Goal: Information Seeking & Learning: Learn about a topic

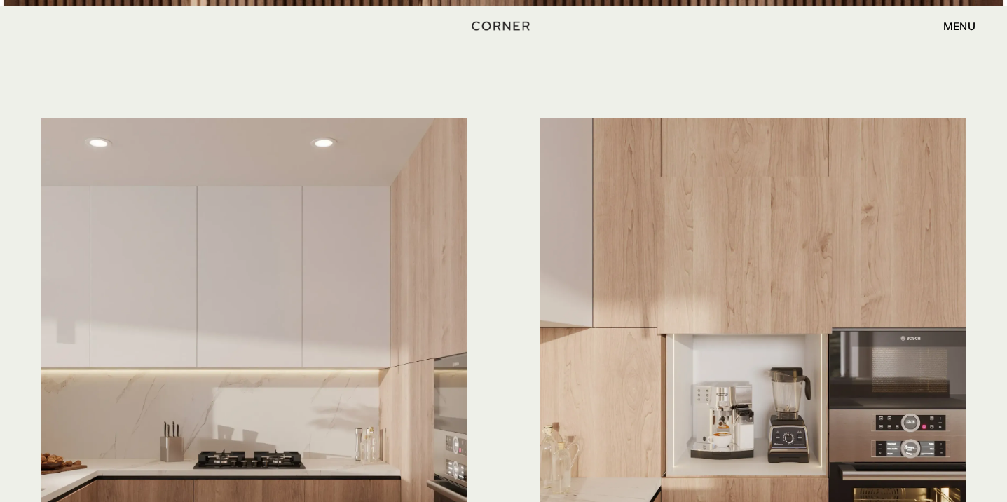
scroll to position [3783, 0]
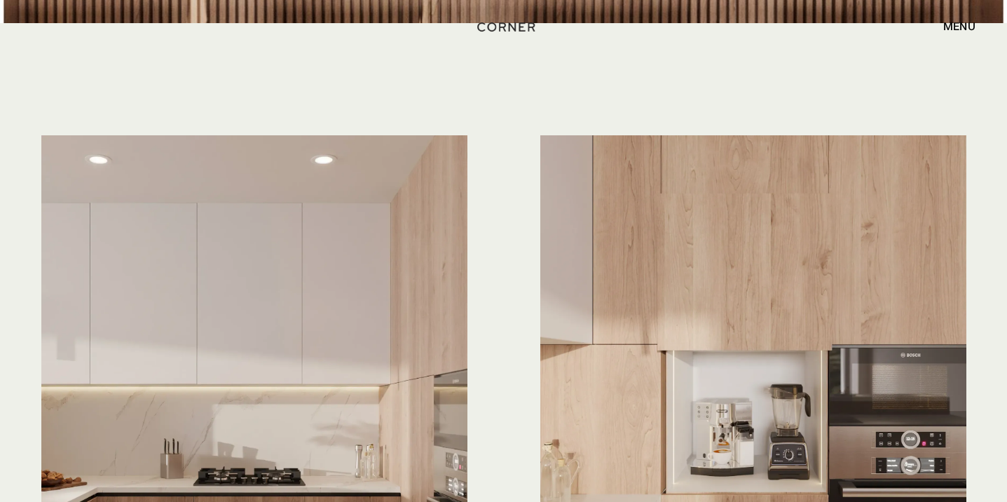
click at [520, 27] on img "home" at bounding box center [506, 27] width 57 height 18
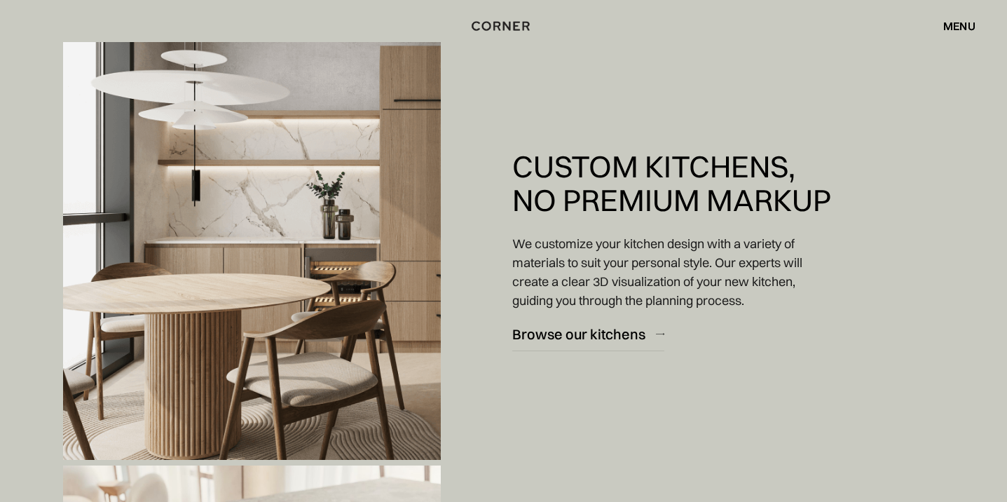
scroll to position [1217, 0]
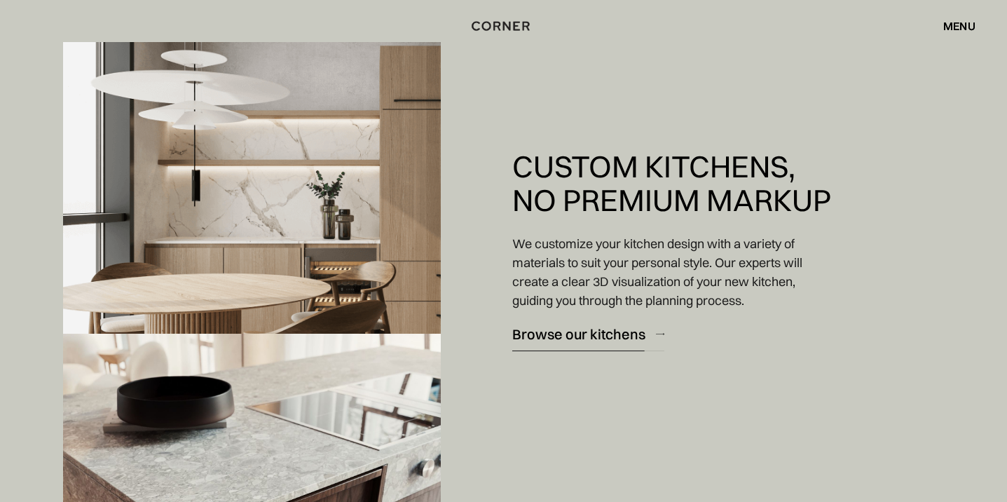
click at [625, 342] on div "Browse our kitchens" at bounding box center [578, 333] width 133 height 19
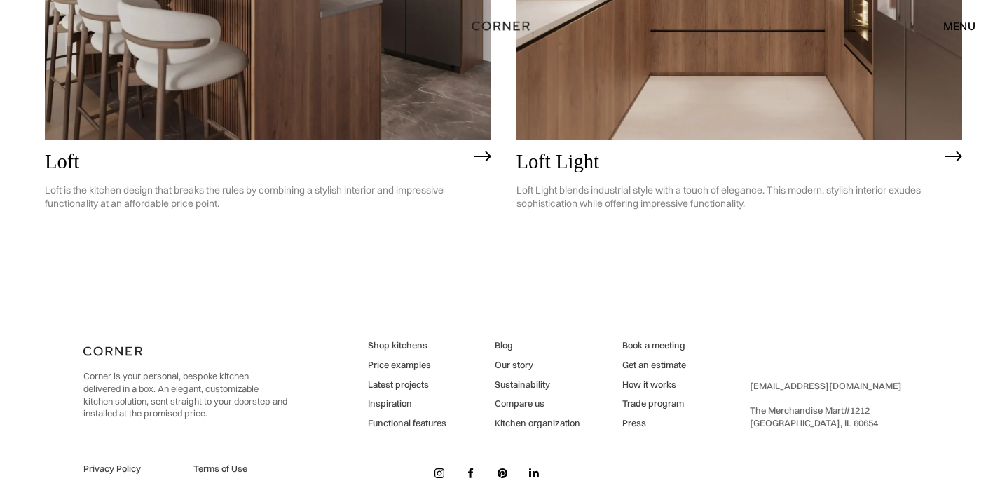
scroll to position [3745, 0]
click at [408, 379] on link "Latest projects" at bounding box center [407, 385] width 78 height 13
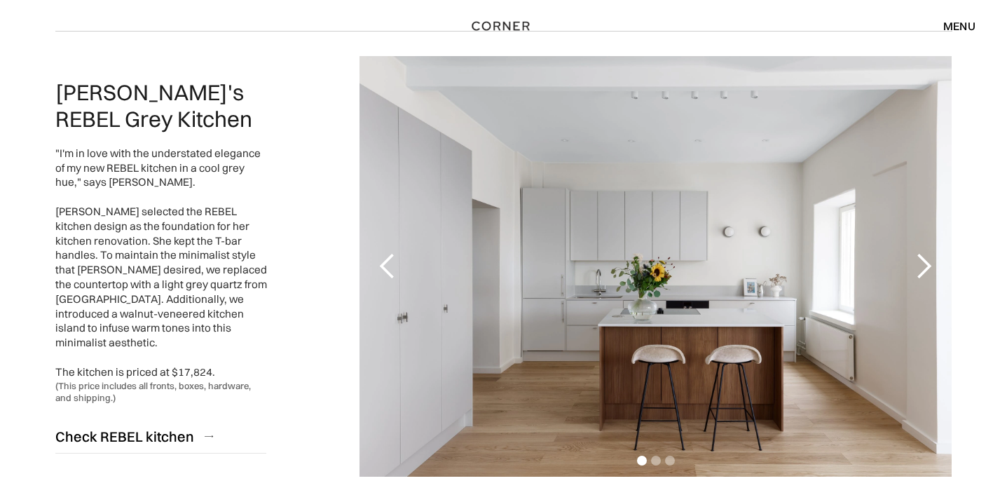
scroll to position [151, 0]
click at [924, 260] on div "next slide" at bounding box center [923, 265] width 28 height 28
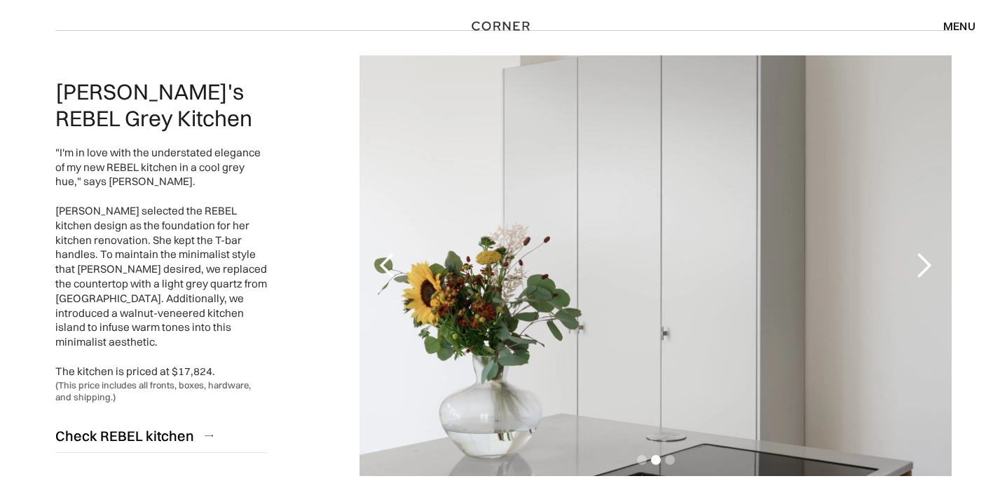
click at [924, 255] on div "next slide" at bounding box center [923, 265] width 28 height 28
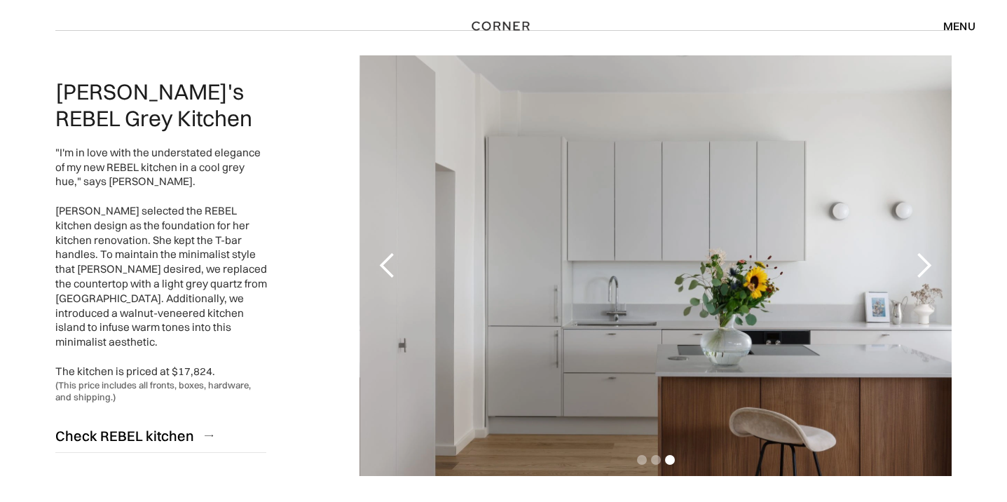
click at [924, 255] on div "next slide" at bounding box center [923, 265] width 28 height 28
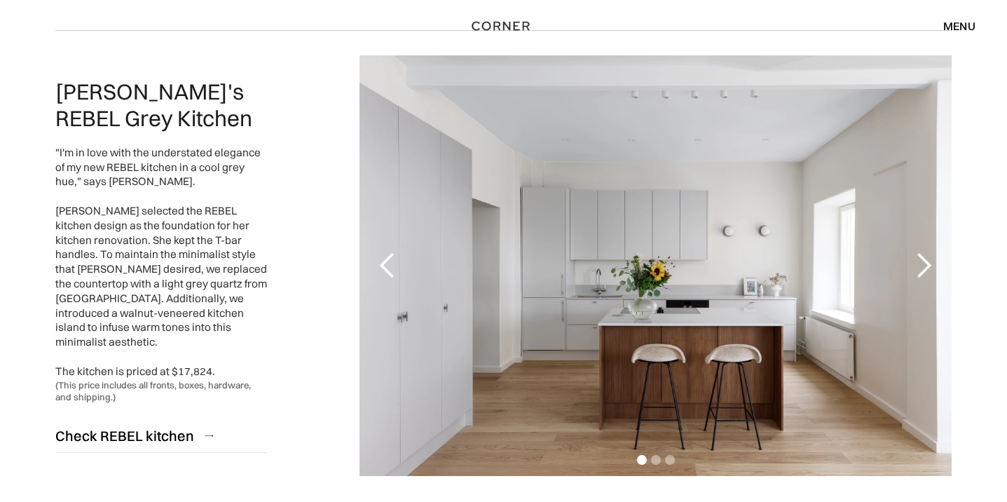
click at [918, 281] on div "next slide" at bounding box center [923, 265] width 56 height 420
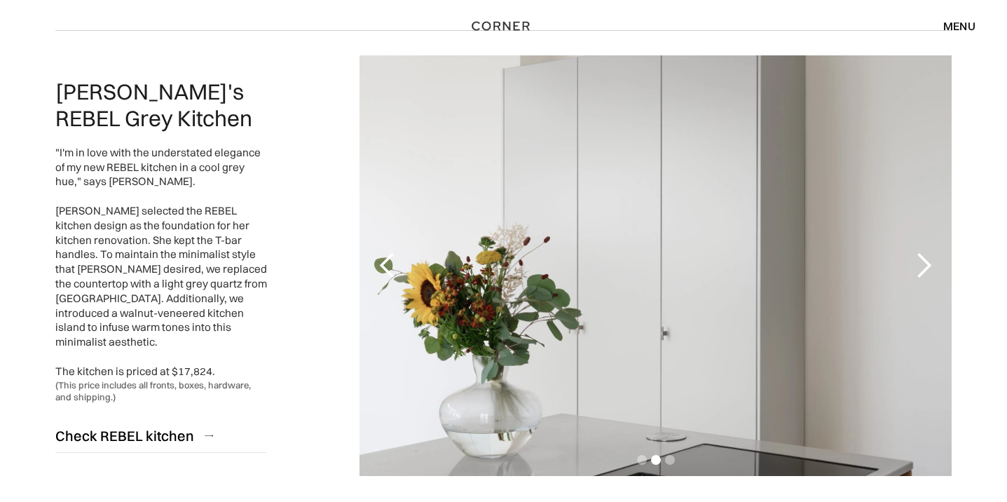
click at [918, 281] on div "next slide" at bounding box center [923, 265] width 56 height 420
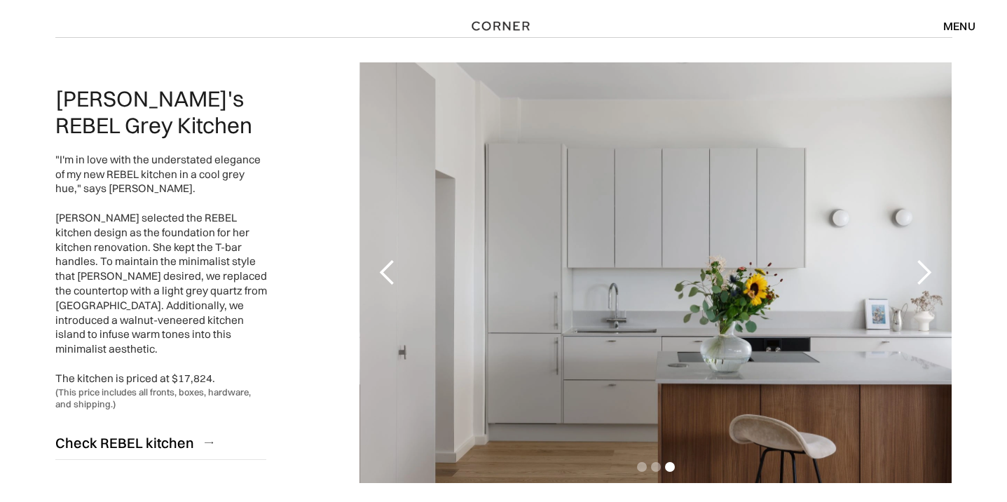
scroll to position [146, 0]
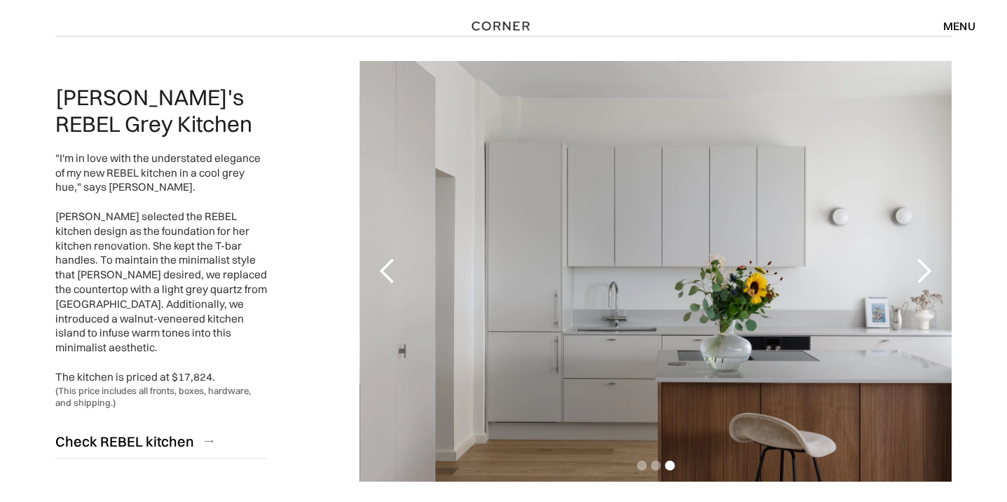
click at [922, 282] on div "next slide" at bounding box center [923, 271] width 28 height 28
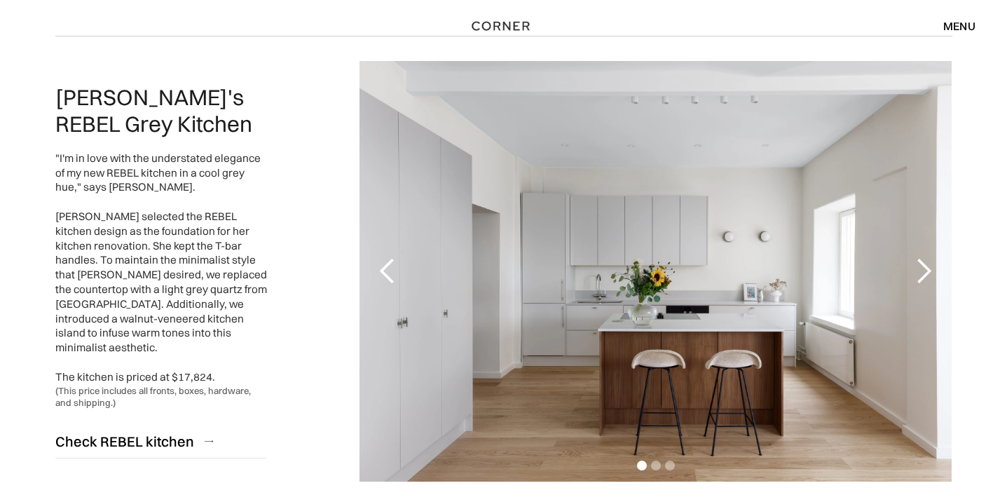
click at [922, 282] on div "next slide" at bounding box center [923, 271] width 28 height 28
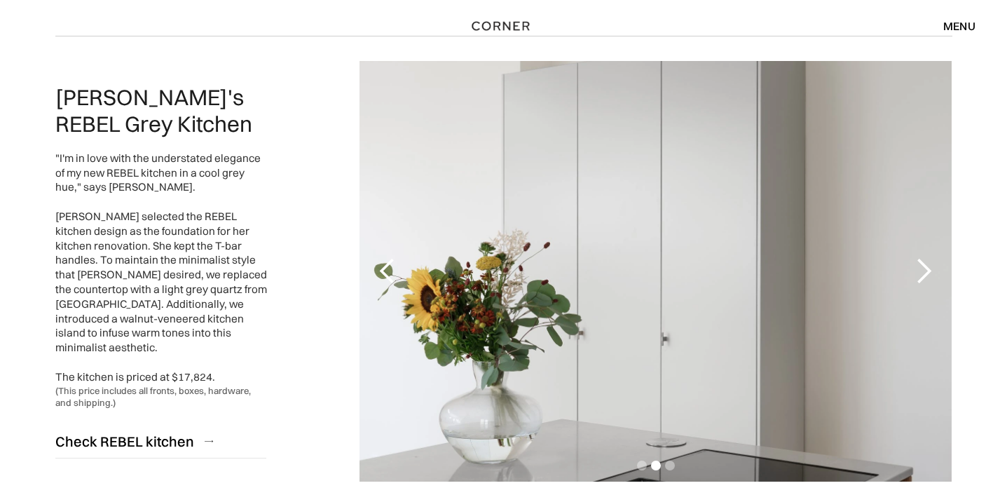
click at [922, 282] on div "next slide" at bounding box center [923, 271] width 28 height 28
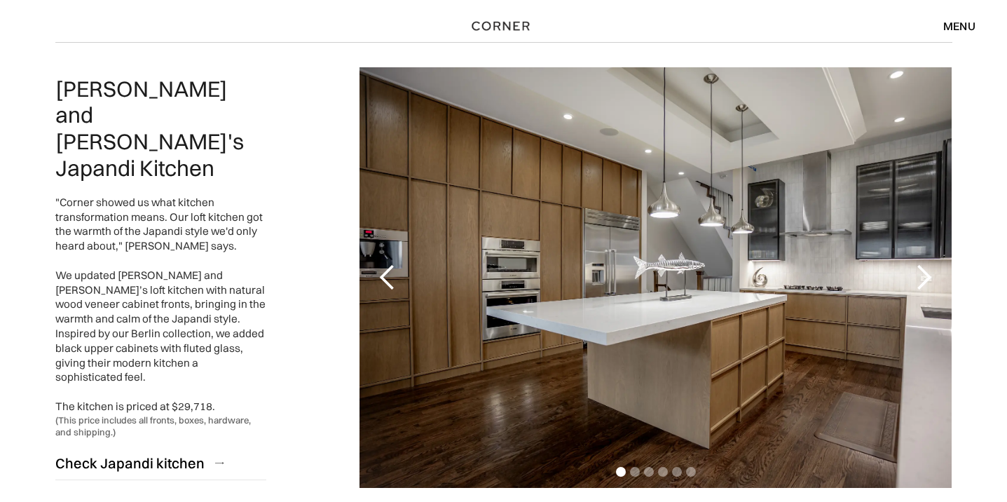
scroll to position [638, 0]
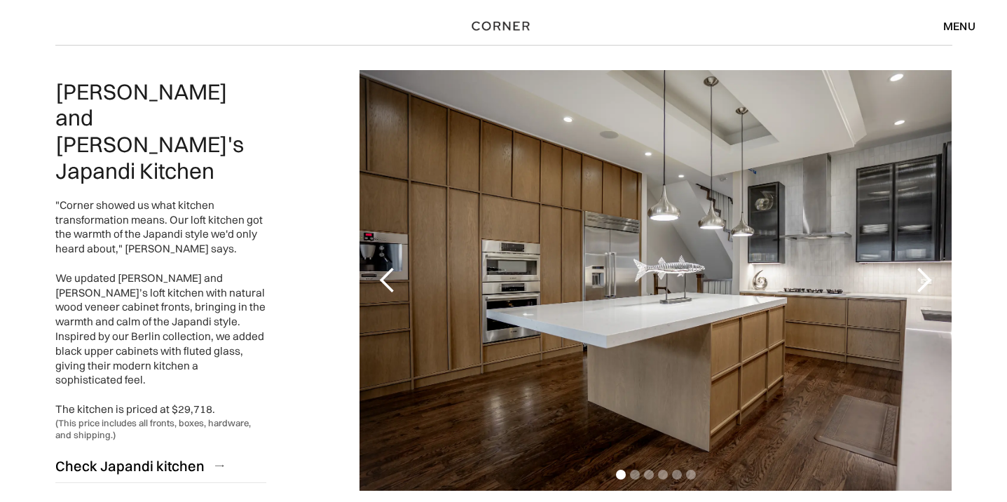
click at [922, 282] on div "next slide" at bounding box center [923, 280] width 28 height 28
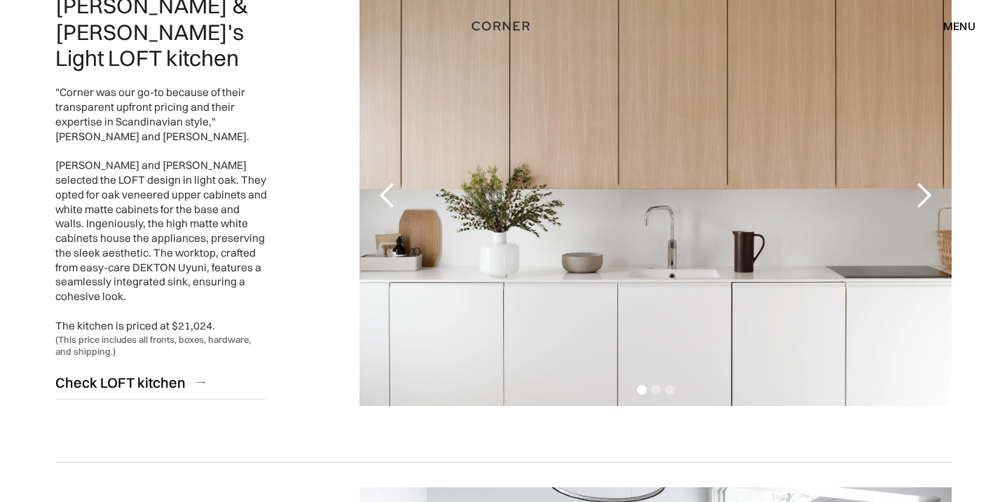
scroll to position [1226, 0]
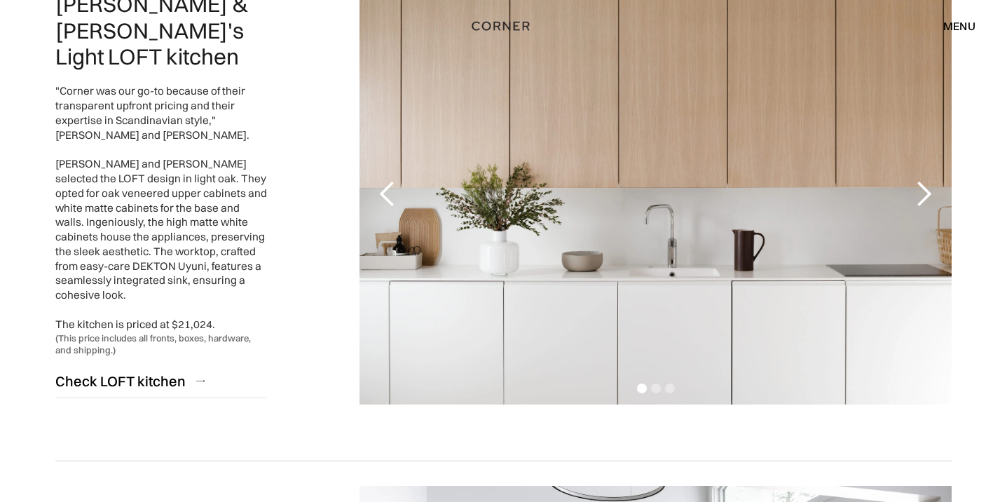
click at [922, 198] on div "next slide" at bounding box center [923, 194] width 28 height 28
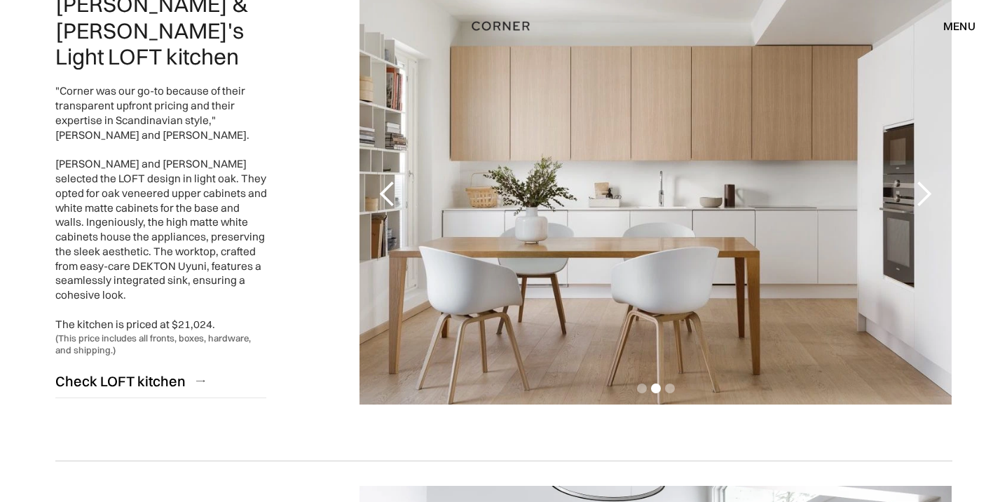
click at [922, 198] on div "next slide" at bounding box center [923, 194] width 28 height 28
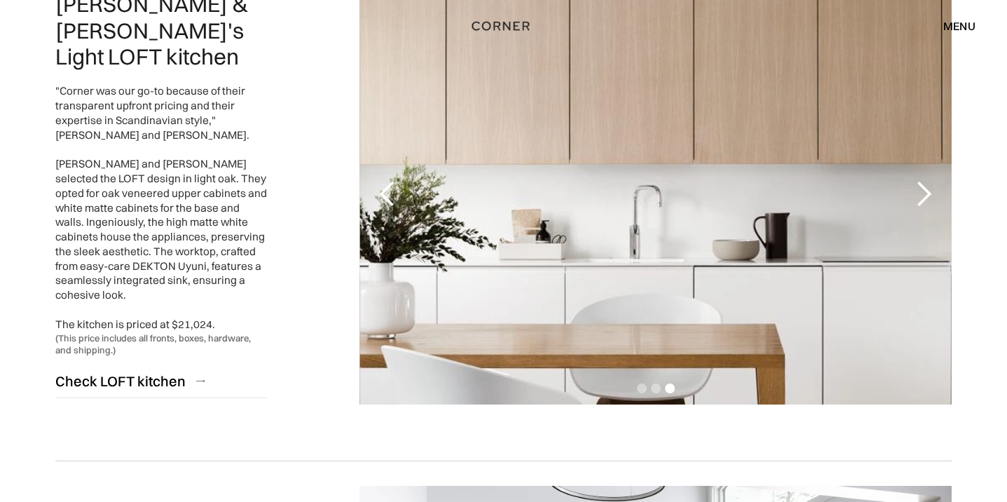
click at [922, 198] on div "next slide" at bounding box center [923, 194] width 28 height 28
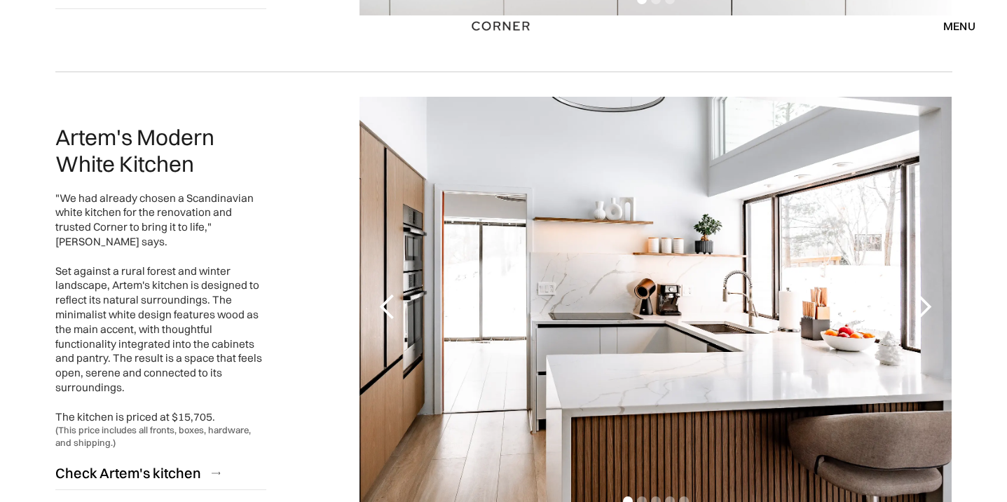
scroll to position [1617, 0]
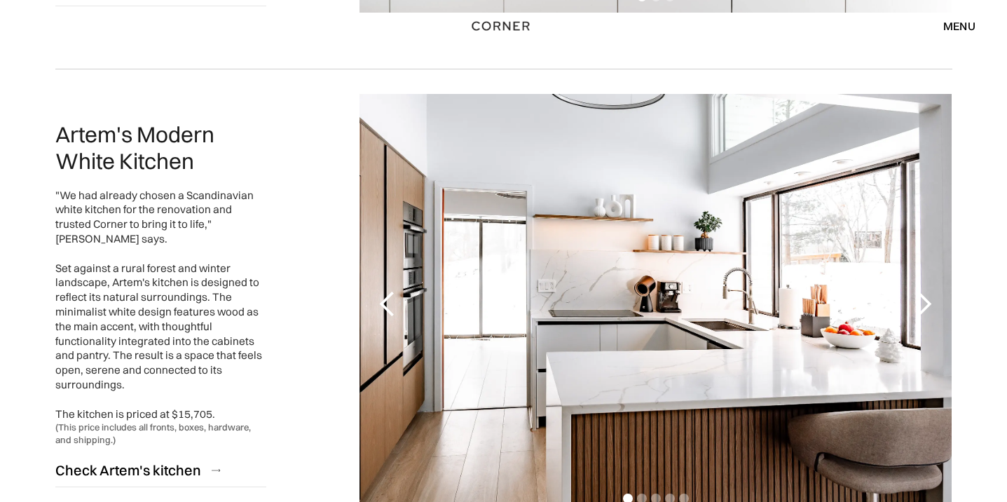
click at [927, 298] on div "next slide" at bounding box center [923, 304] width 28 height 28
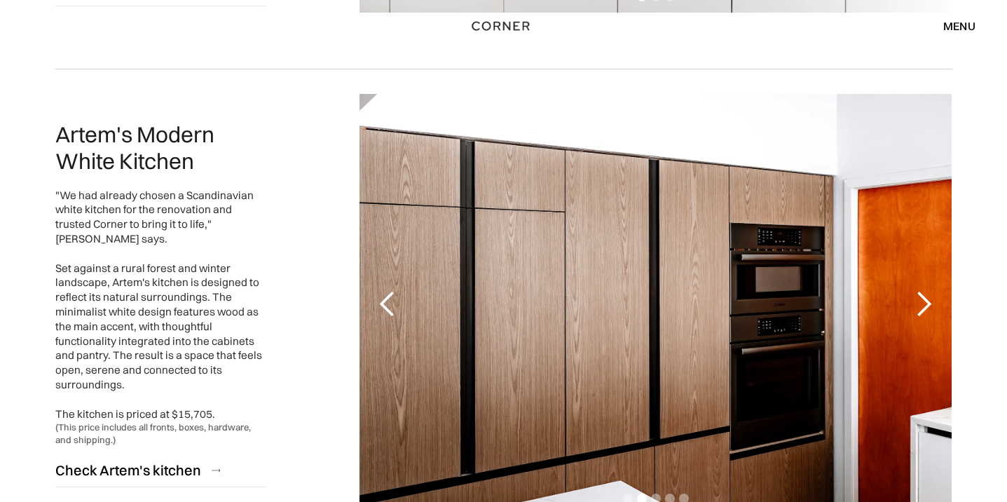
click at [927, 298] on div "next slide" at bounding box center [923, 304] width 28 height 28
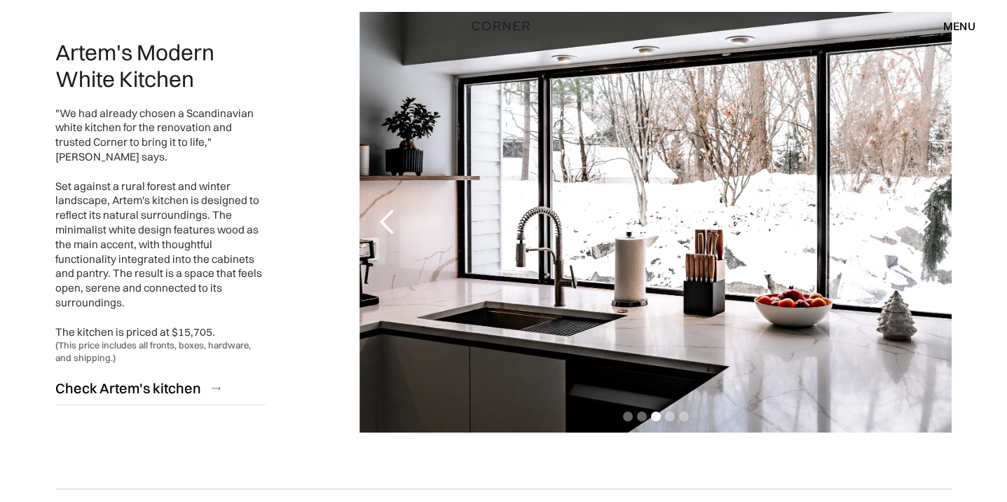
scroll to position [1697, 0]
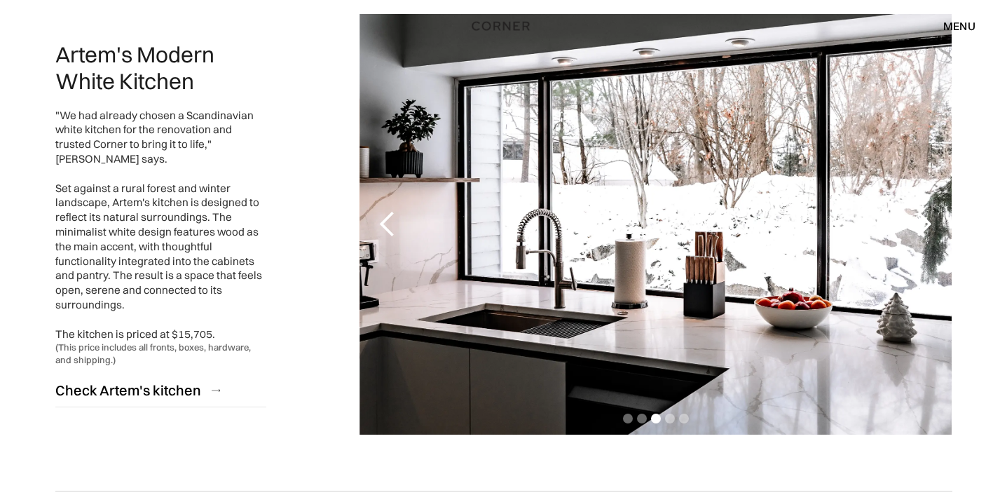
click at [926, 236] on div "next slide" at bounding box center [923, 224] width 28 height 28
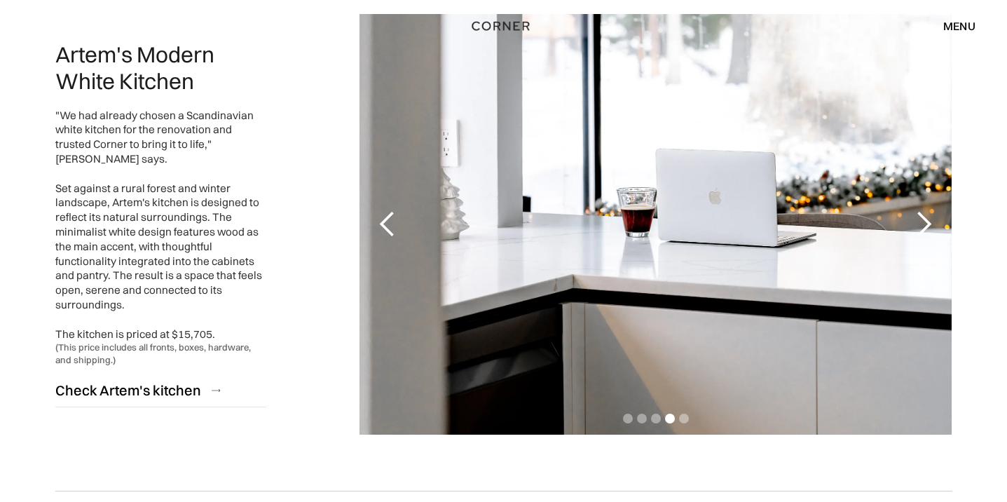
click at [926, 236] on div "next slide" at bounding box center [923, 224] width 28 height 28
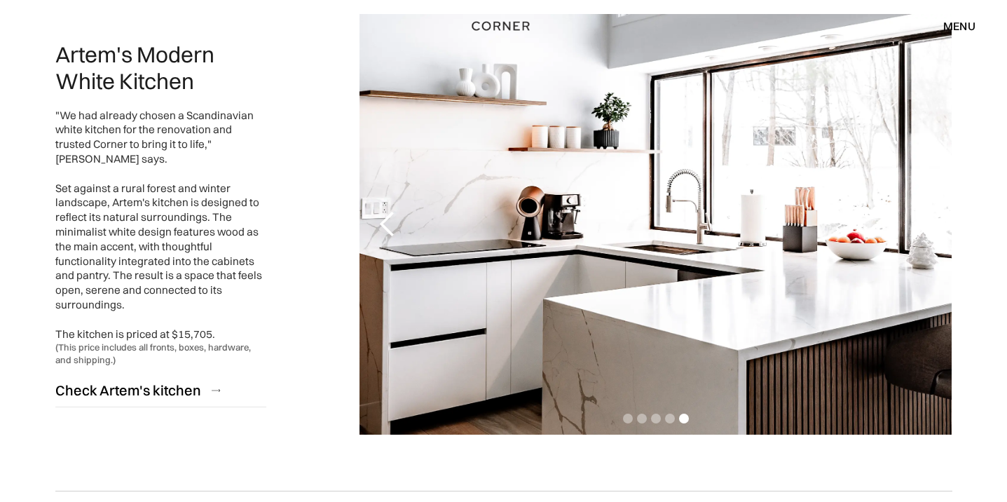
click at [926, 236] on div "next slide" at bounding box center [923, 224] width 28 height 28
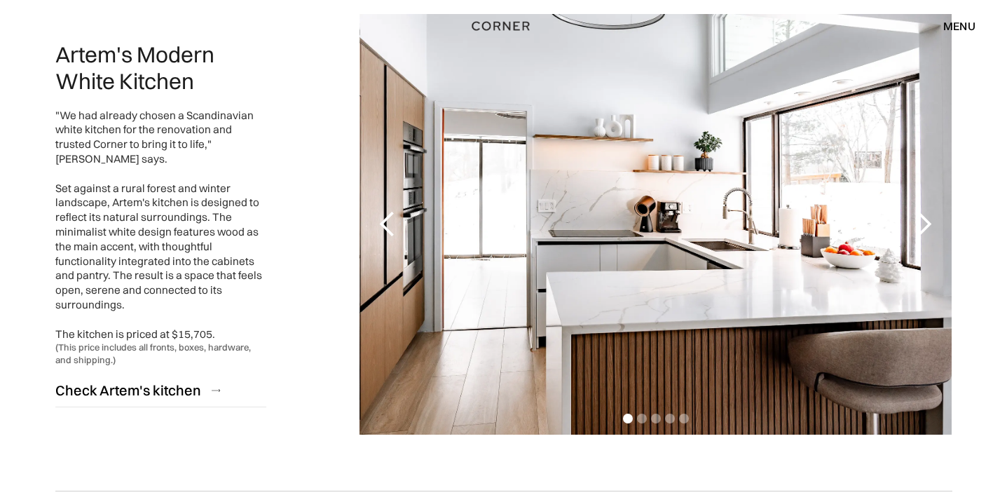
click at [926, 236] on div "next slide" at bounding box center [923, 224] width 28 height 28
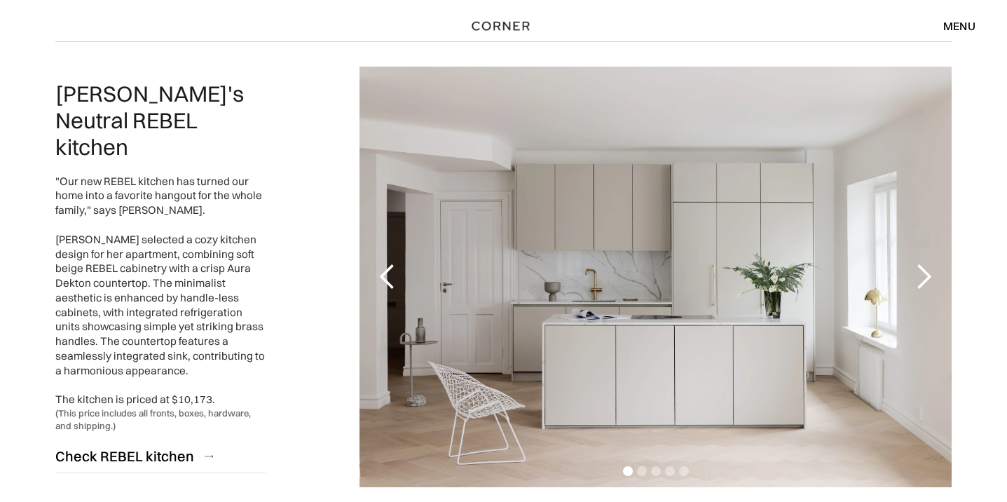
scroll to position [2148, 0]
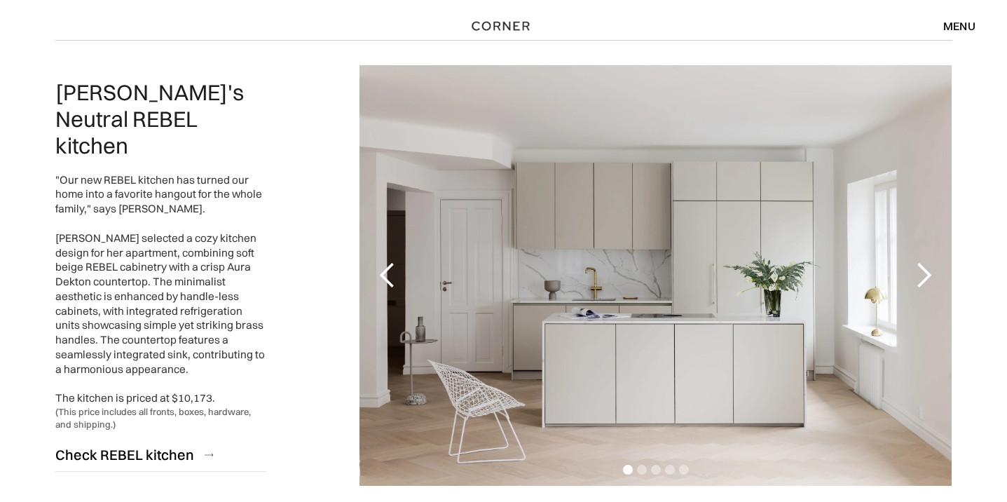
click at [920, 274] on div "next slide" at bounding box center [923, 275] width 28 height 28
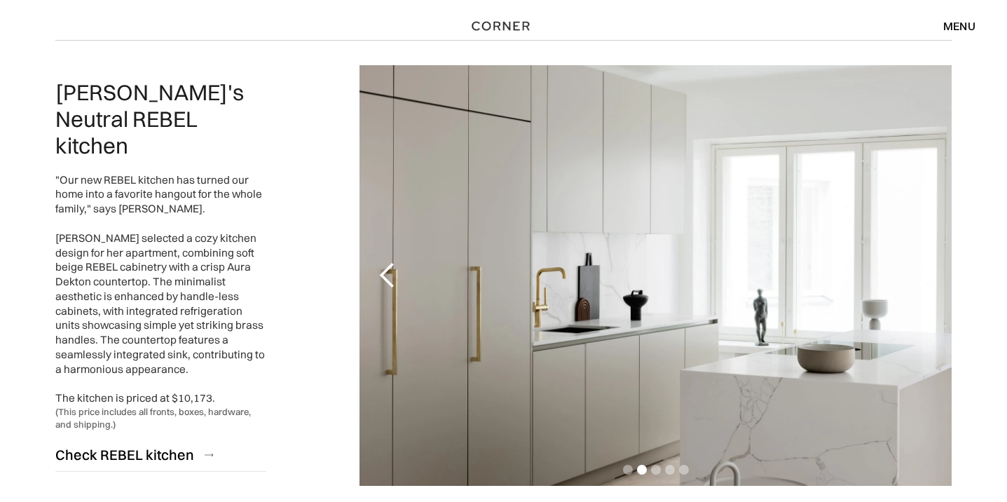
click at [920, 274] on div "next slide" at bounding box center [923, 275] width 28 height 28
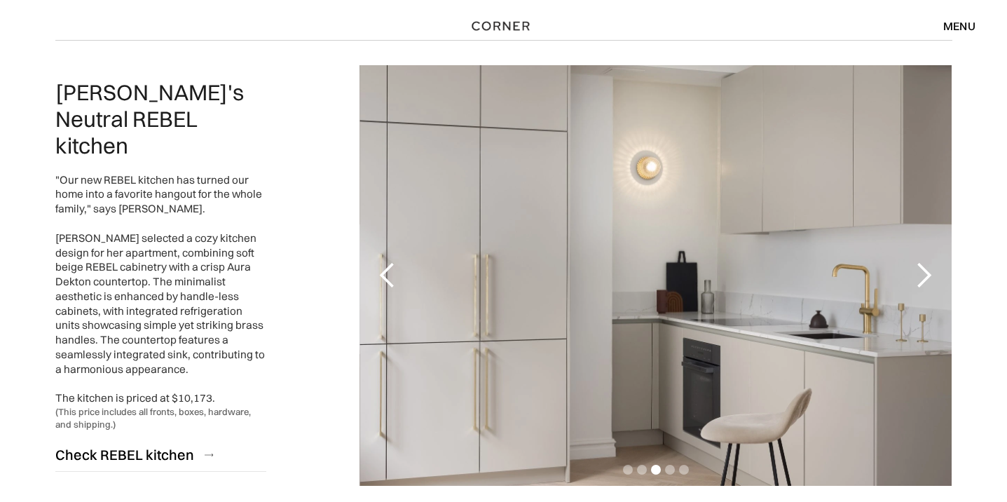
click at [920, 274] on div "next slide" at bounding box center [923, 275] width 28 height 28
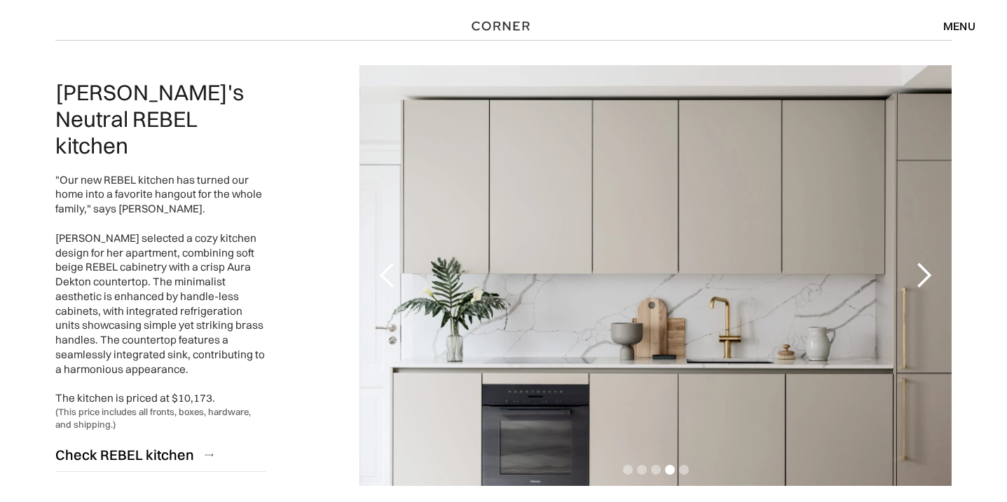
click at [920, 274] on div "next slide" at bounding box center [923, 275] width 28 height 28
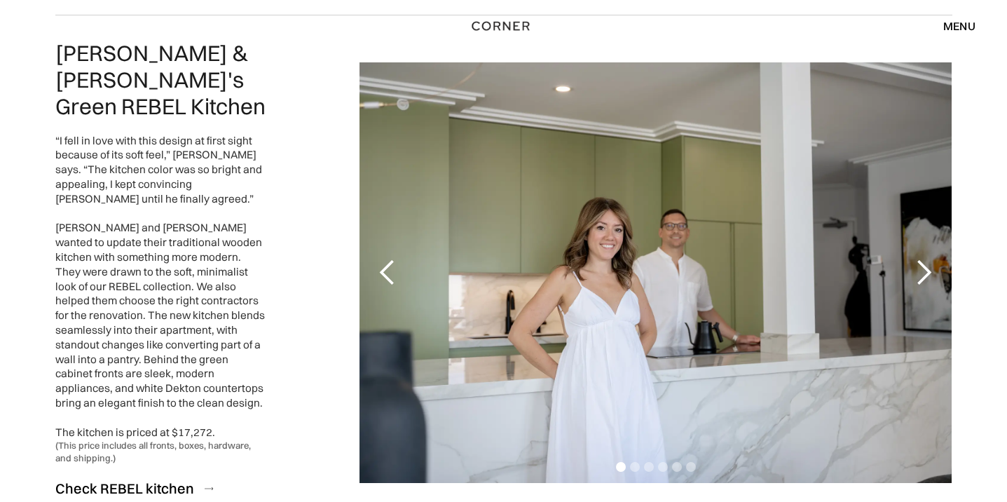
scroll to position [2669, 0]
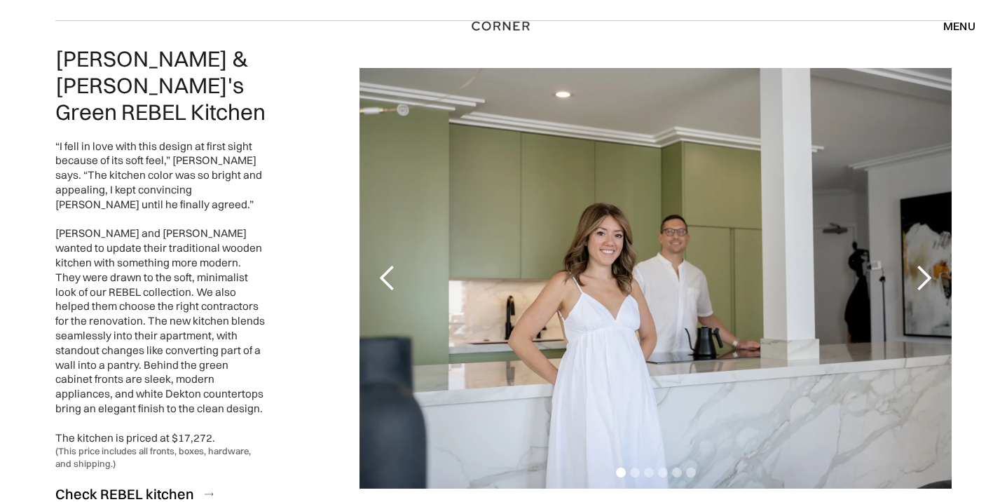
click at [920, 274] on div "next slide" at bounding box center [923, 278] width 56 height 420
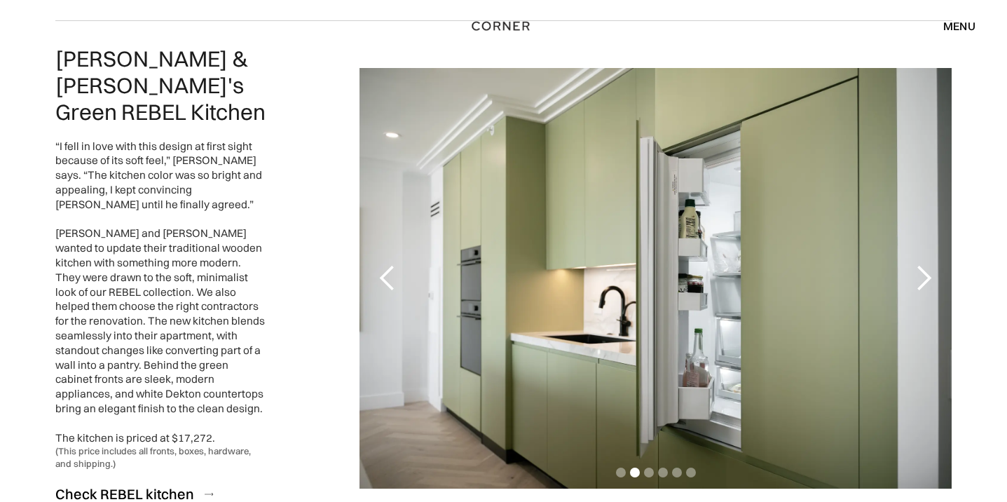
click at [920, 274] on div "next slide" at bounding box center [923, 278] width 56 height 420
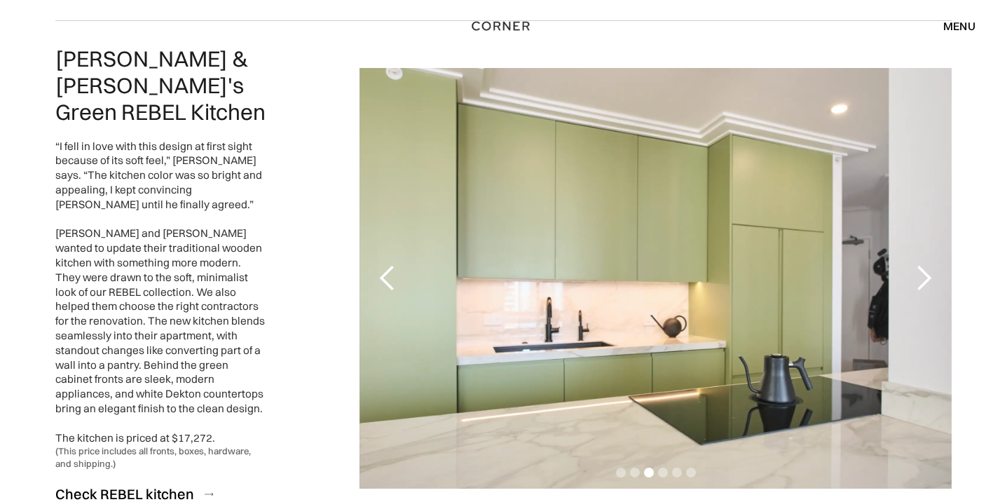
click at [920, 274] on div "next slide" at bounding box center [923, 278] width 56 height 420
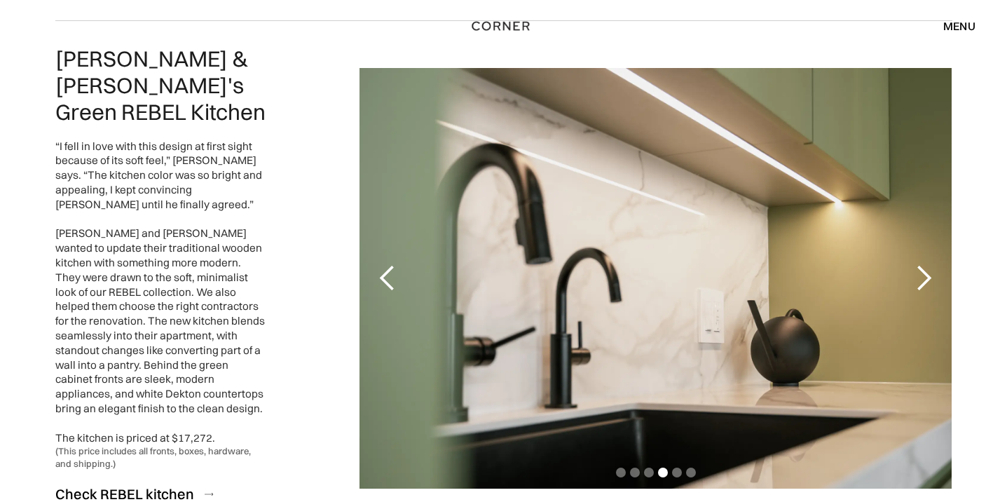
click at [920, 274] on div "next slide" at bounding box center [923, 278] width 56 height 420
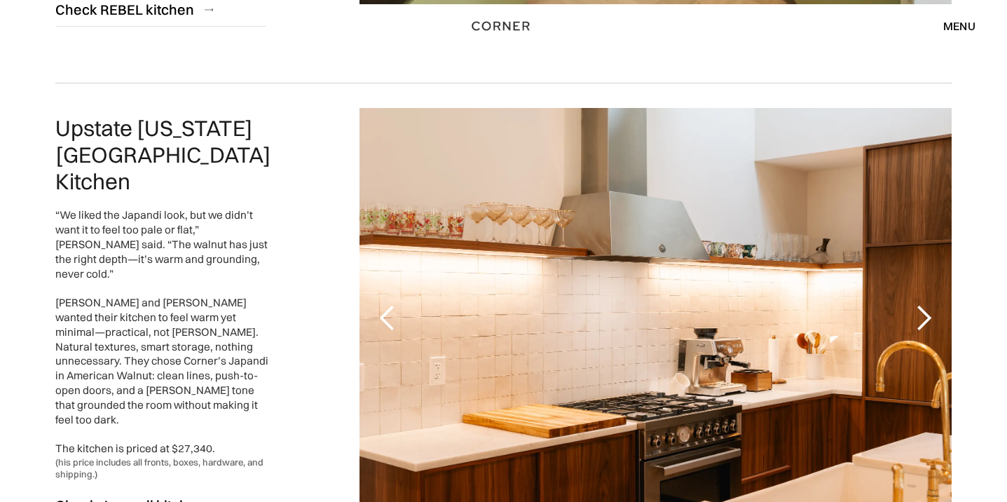
scroll to position [3152, 0]
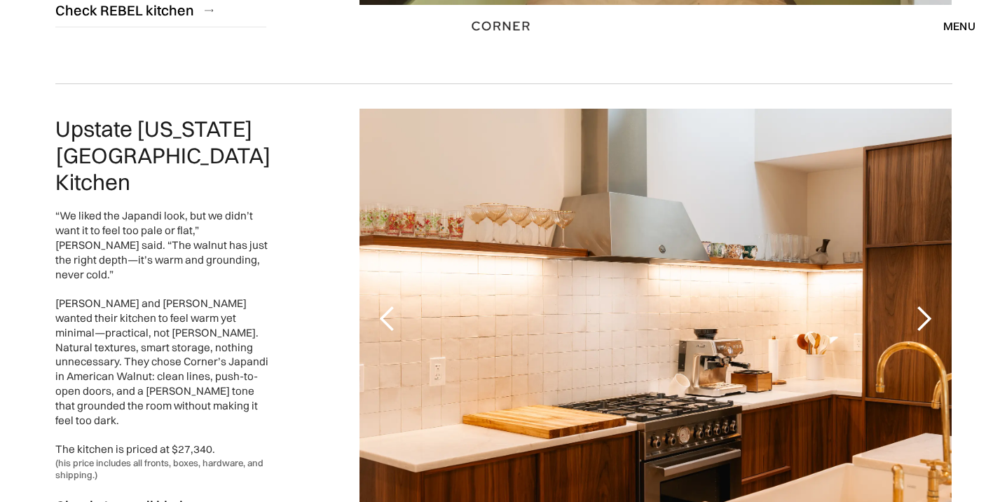
click at [920, 305] on div "next slide" at bounding box center [923, 319] width 28 height 28
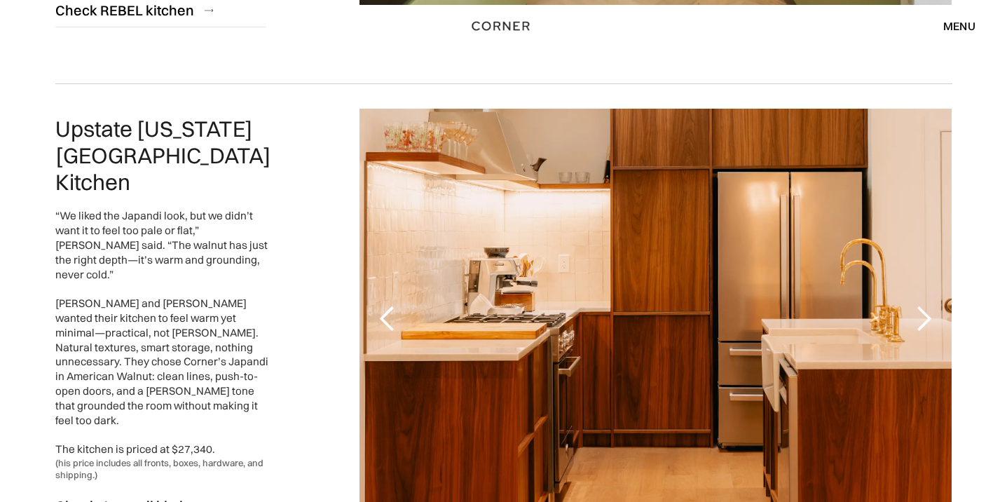
click at [920, 305] on div "next slide" at bounding box center [923, 319] width 28 height 28
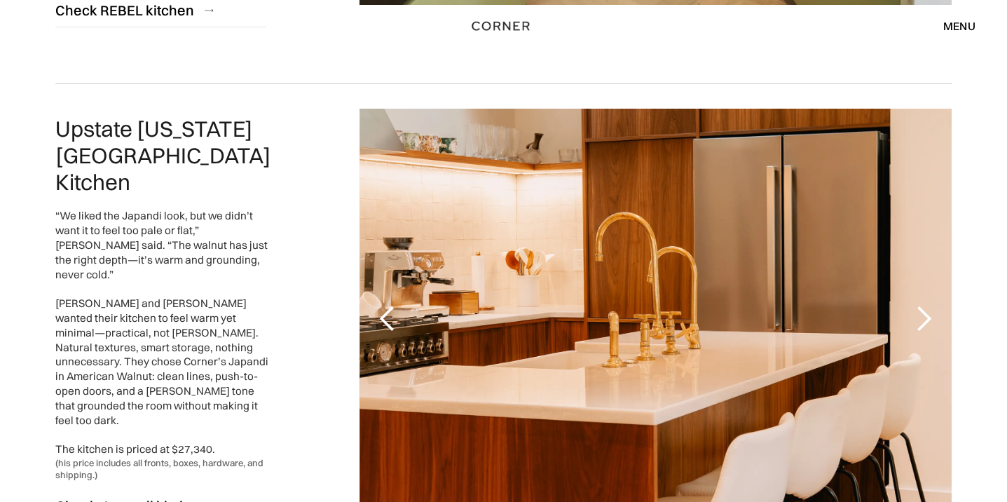
click at [920, 305] on div "next slide" at bounding box center [923, 319] width 28 height 28
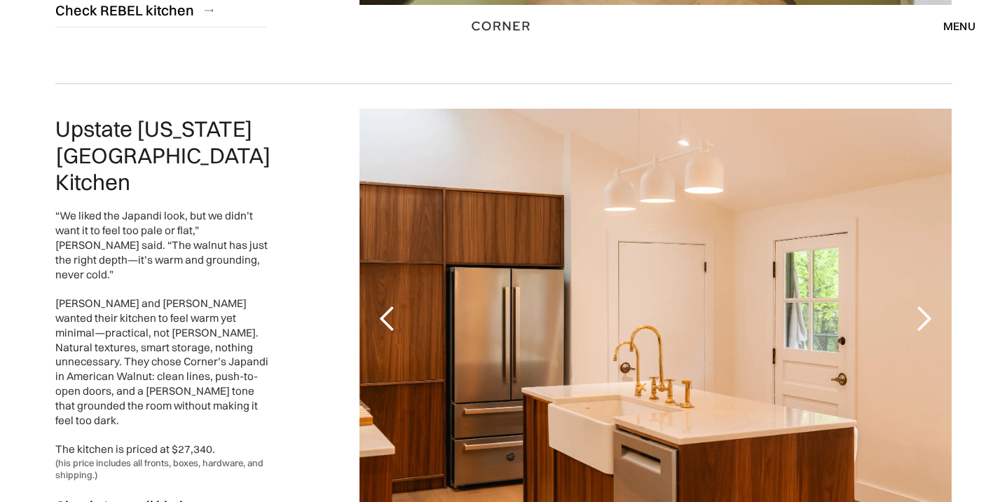
click at [920, 305] on div "next slide" at bounding box center [923, 319] width 28 height 28
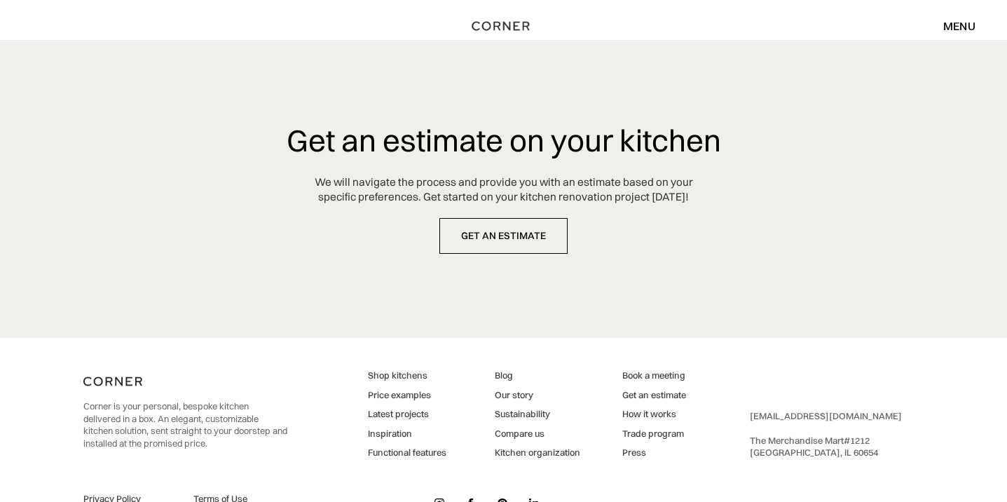
scroll to position [3696, 0]
click at [387, 428] on link "Inspiration" at bounding box center [407, 434] width 78 height 13
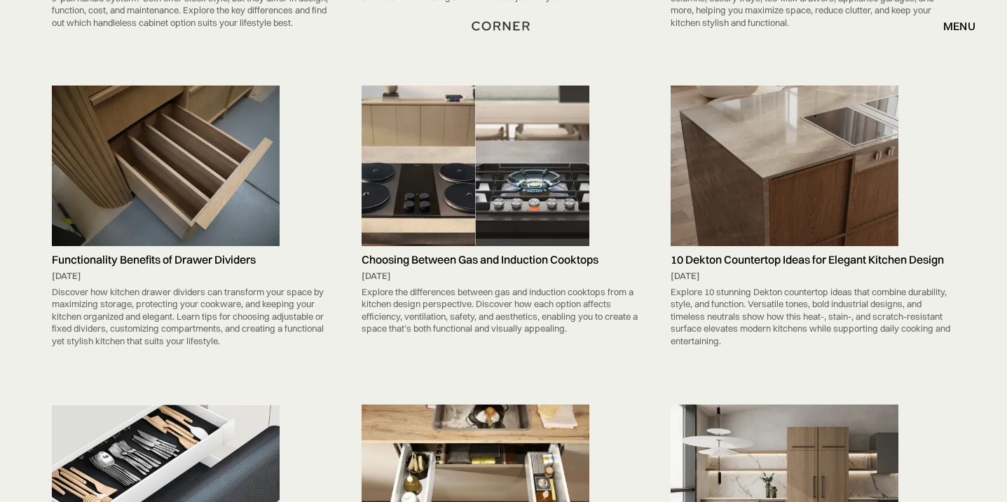
scroll to position [2143, 0]
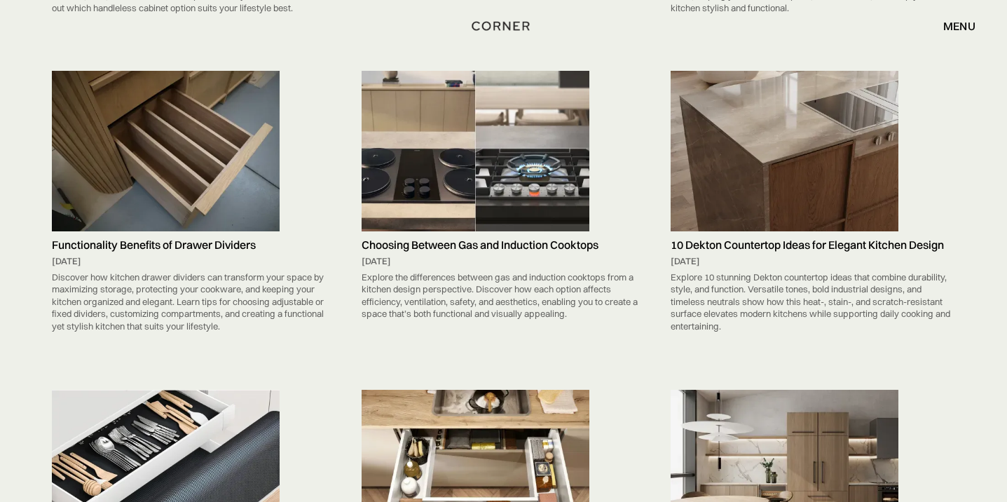
click at [205, 93] on img at bounding box center [166, 151] width 228 height 160
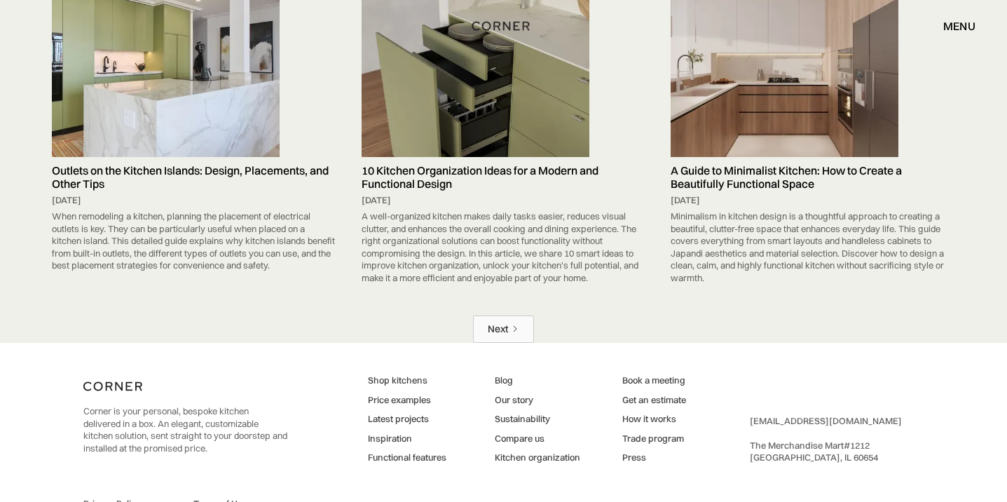
scroll to position [6488, 0]
click at [509, 316] on link "Next" at bounding box center [503, 329] width 61 height 27
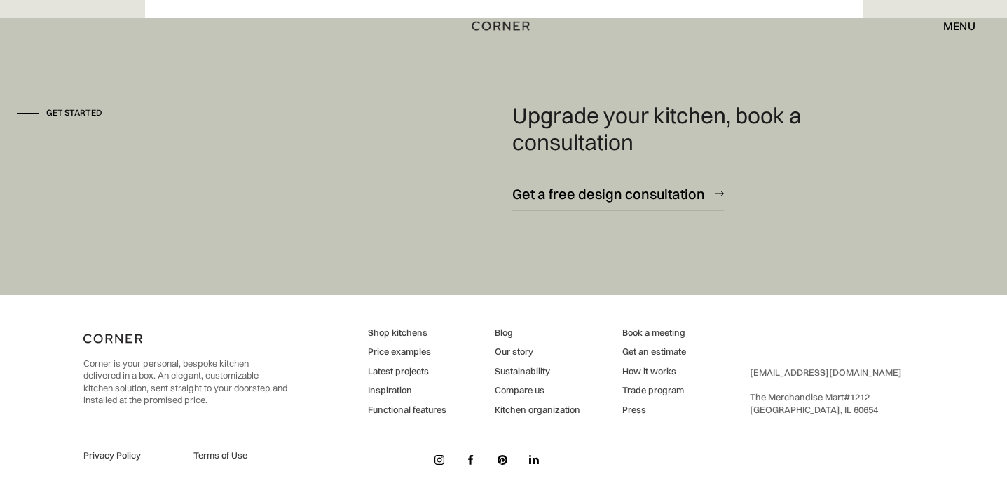
scroll to position [5265, 0]
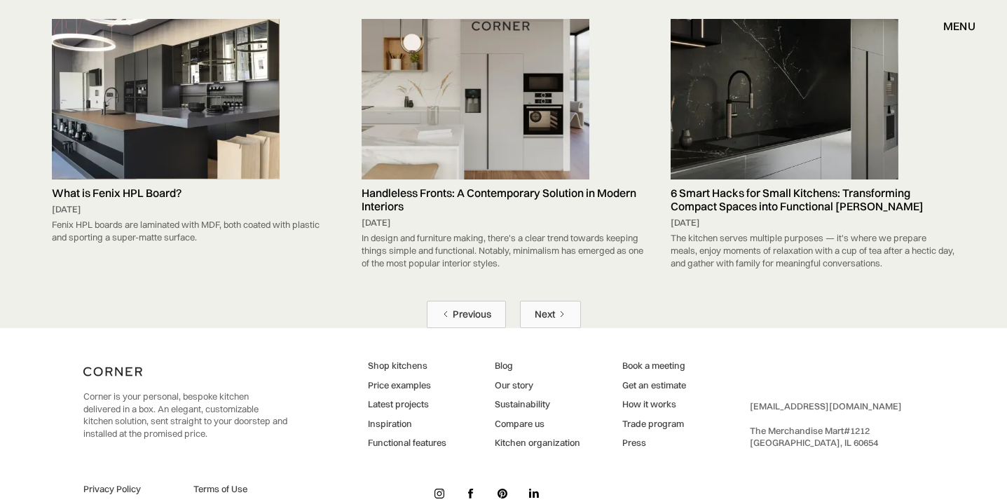
scroll to position [6392, 0]
click at [448, 444] on div "Corner is your personal, bespoke kitchen delivered in a box. An elegant, custom…" at bounding box center [503, 432] width 841 height 207
click at [438, 489] on img at bounding box center [439, 494] width 10 height 10
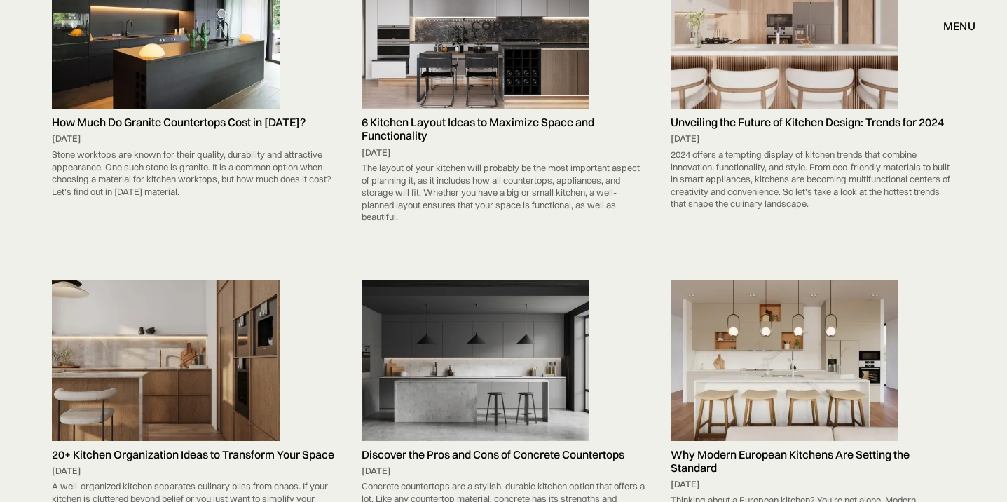
scroll to position [4183, 0]
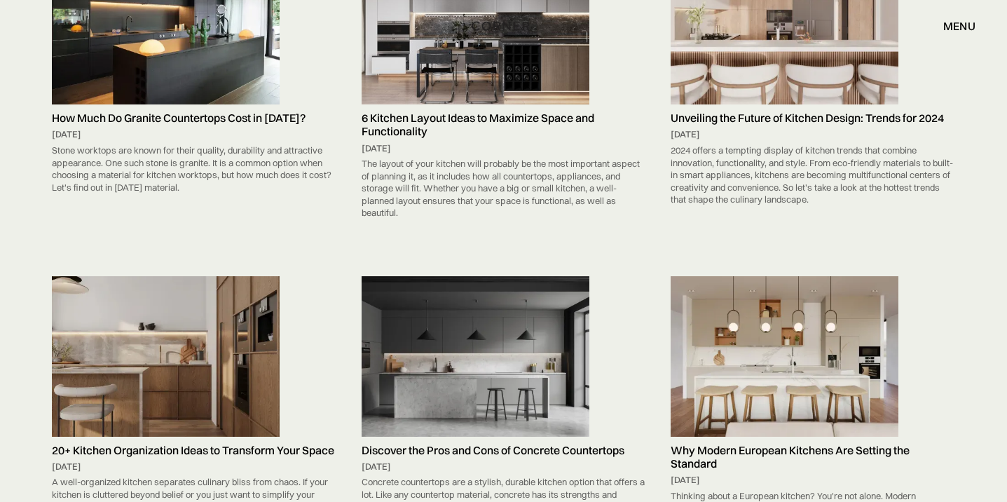
click at [247, 111] on h5 "How Much Do Granite Countertops Cost in [DATE]?" at bounding box center [194, 117] width 284 height 13
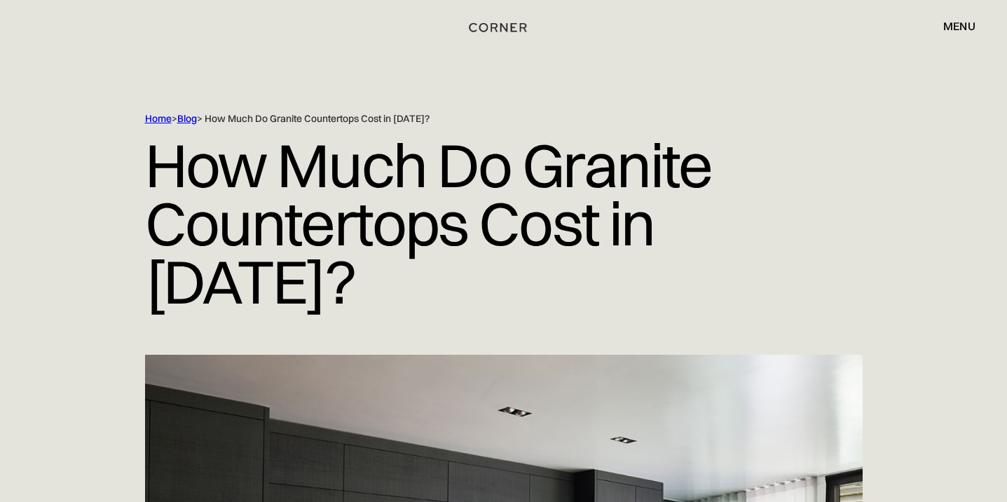
click at [489, 30] on img "home" at bounding box center [497, 27] width 57 height 18
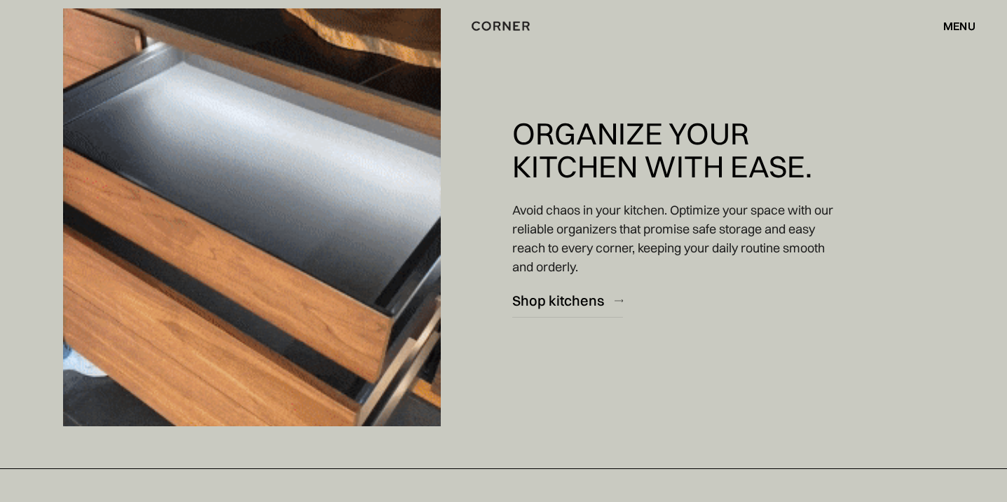
scroll to position [3626, 0]
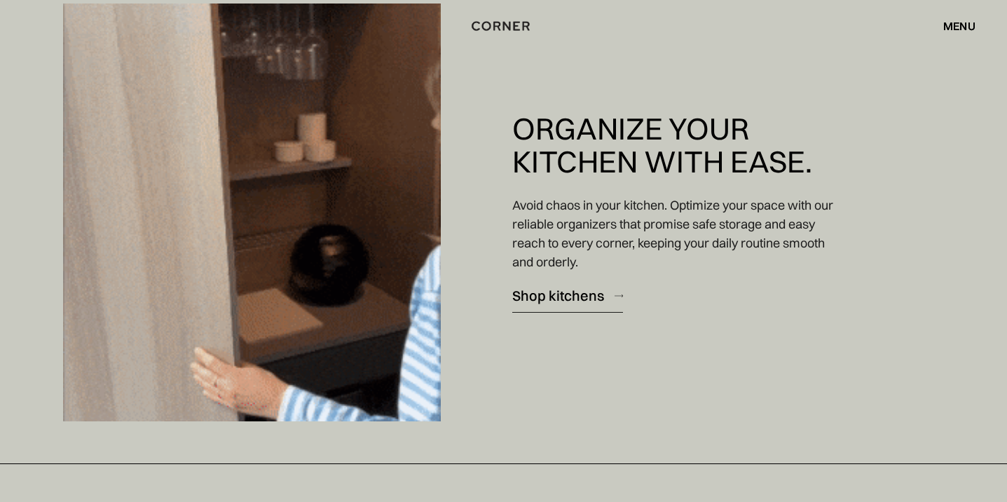
click at [554, 300] on div "Shop kitchens" at bounding box center [558, 295] width 92 height 19
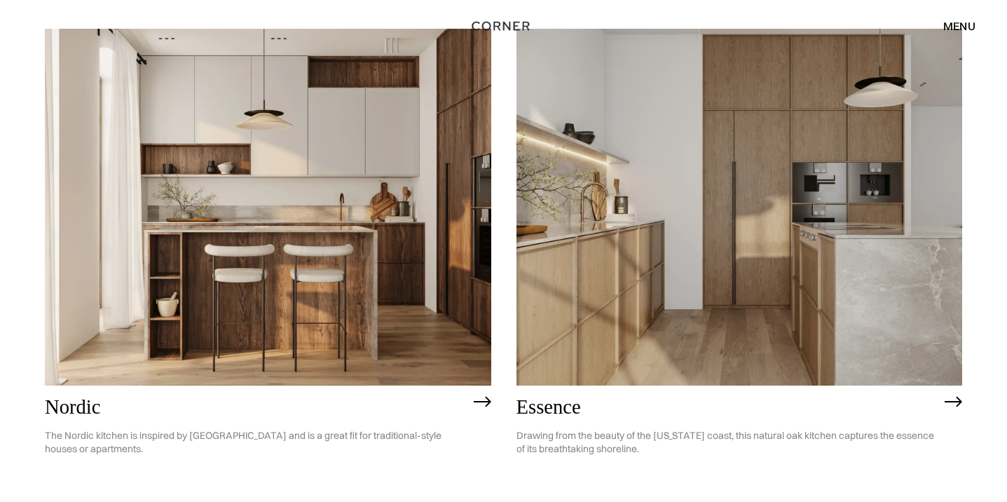
scroll to position [377, 0]
